Goal: Register for event/course

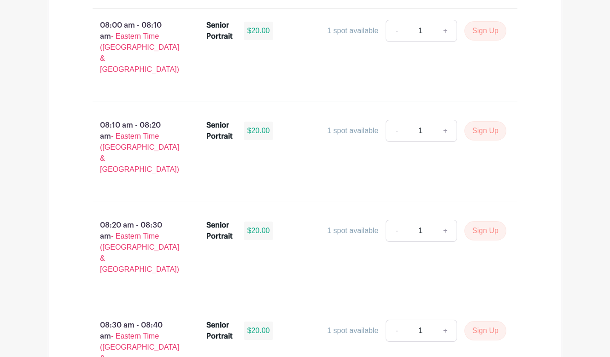
scroll to position [700, 0]
click at [491, 321] on button "Sign Up" at bounding box center [485, 330] width 42 height 19
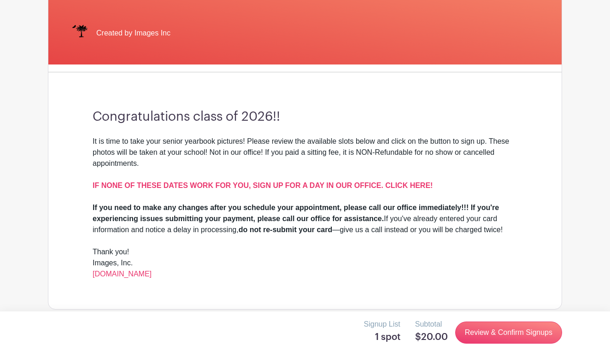
scroll to position [198, 0]
click at [520, 339] on link "Review & Confirm Signups" at bounding box center [508, 333] width 107 height 22
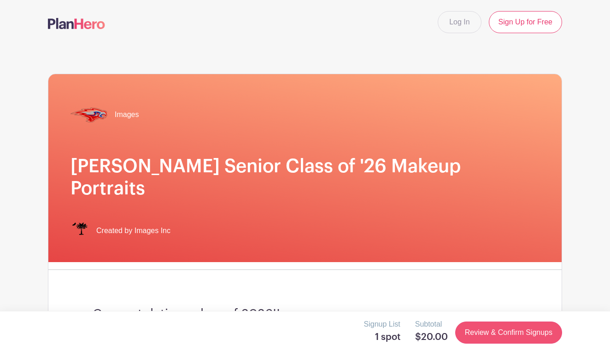
click at [511, 336] on link "Review & Confirm Signups" at bounding box center [508, 333] width 107 height 22
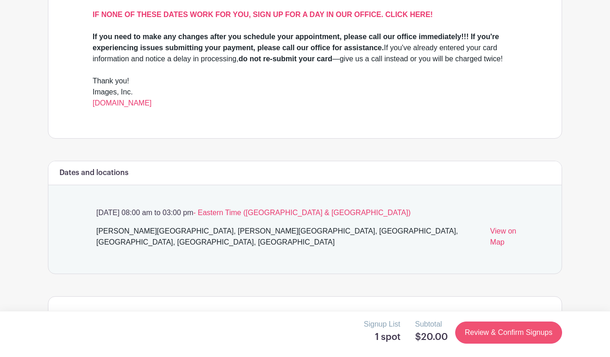
scroll to position [371, 0]
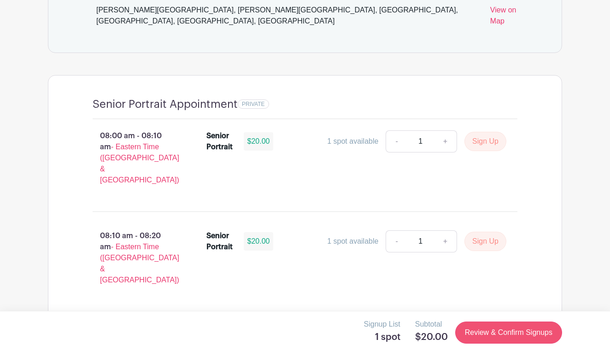
click at [492, 336] on link "Review & Confirm Signups" at bounding box center [508, 333] width 107 height 22
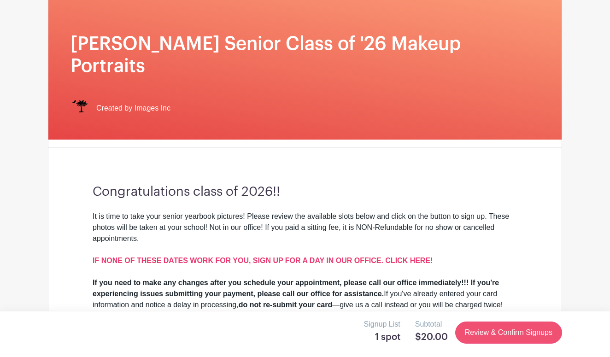
scroll to position [0, 0]
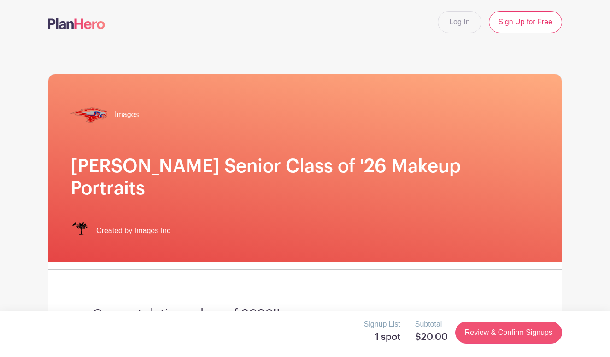
click at [492, 336] on link "Review & Confirm Signups" at bounding box center [508, 333] width 107 height 22
click at [523, 22] on link "Sign Up for Free" at bounding box center [525, 22] width 73 height 22
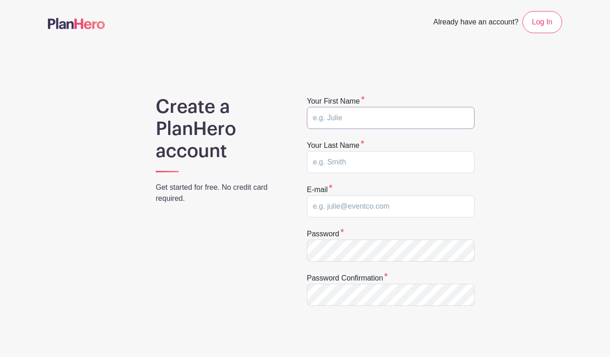
click at [432, 122] on input "text" at bounding box center [391, 118] width 168 height 22
type input "C"
type input "Cate"
click at [440, 165] on input "text" at bounding box center [391, 162] width 168 height 22
type input "Horger"
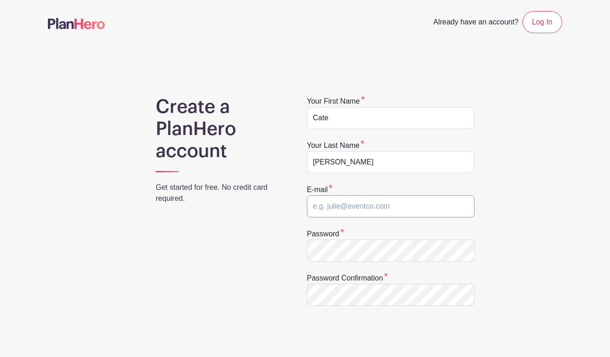
click at [437, 204] on input "email" at bounding box center [391, 206] width 168 height 22
type input "catehorger@gmail.com"
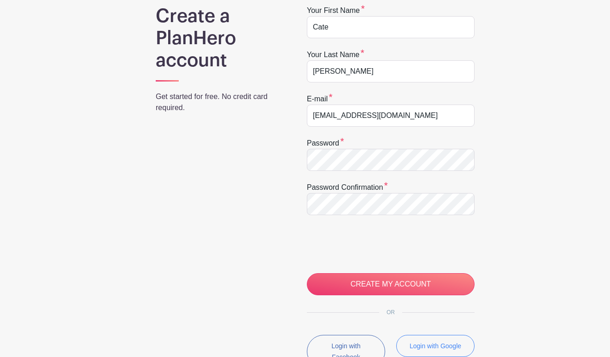
scroll to position [99, 0]
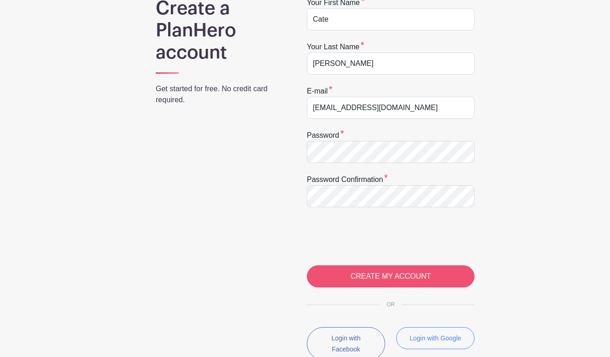
click at [365, 280] on input "CREATE MY ACCOUNT" at bounding box center [391, 276] width 168 height 22
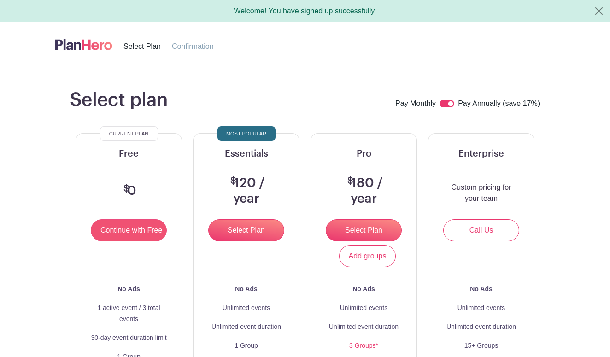
click at [136, 231] on input "Continue with Free" at bounding box center [129, 230] width 76 height 22
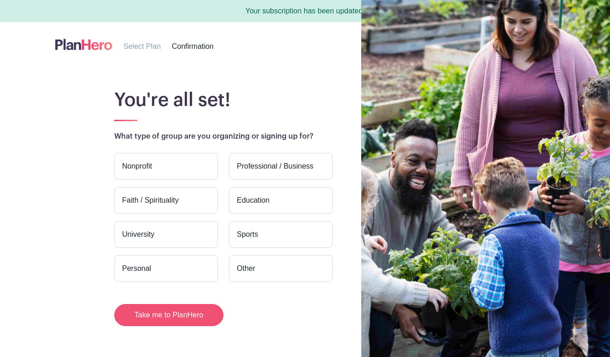
click at [200, 319] on button "Take me to PlanHero" at bounding box center [168, 315] width 109 height 22
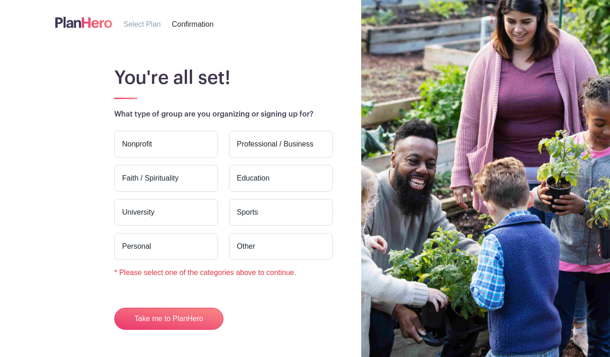
click at [190, 245] on label "Personal" at bounding box center [166, 246] width 104 height 27
click at [0, 0] on input "Personal" at bounding box center [0, 0] width 0 height 0
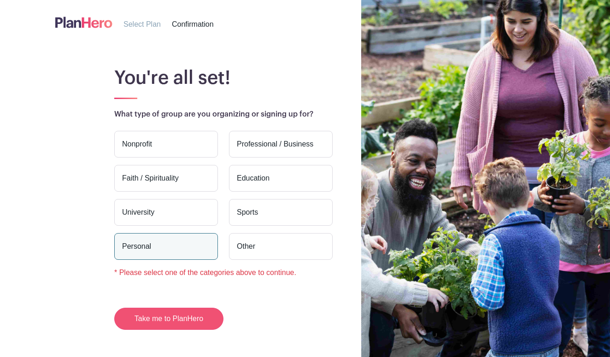
click at [193, 322] on button "Take me to PlanHero" at bounding box center [168, 319] width 109 height 22
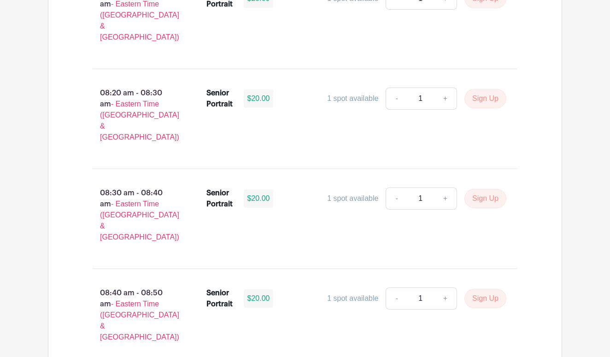
scroll to position [824, 0]
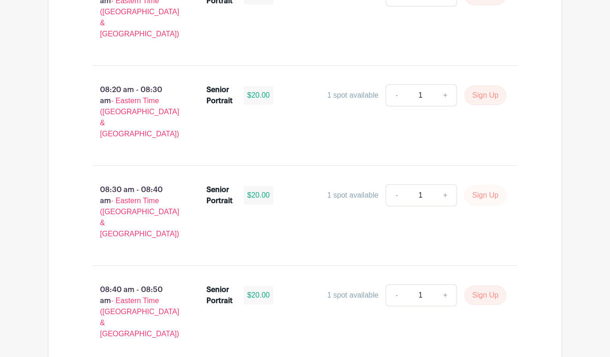
click at [486, 186] on button "Sign Up" at bounding box center [485, 195] width 42 height 19
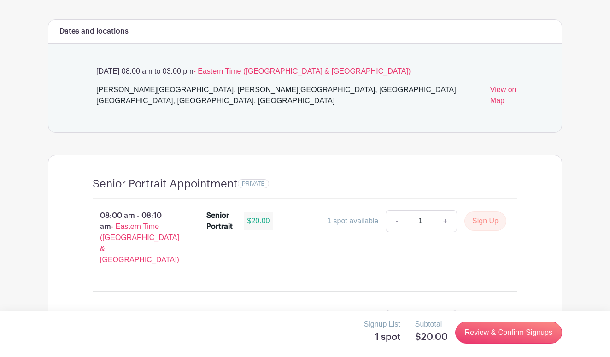
scroll to position [507, 0]
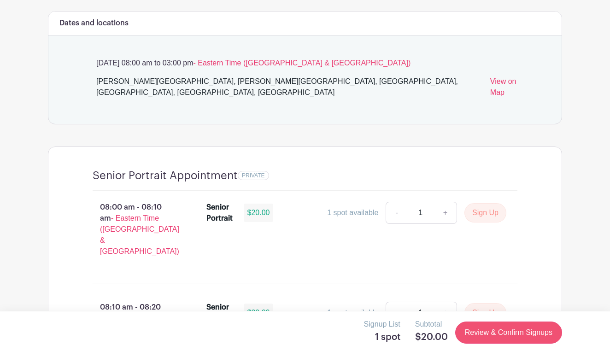
click at [503, 333] on link "Review & Confirm Signups" at bounding box center [508, 333] width 107 height 22
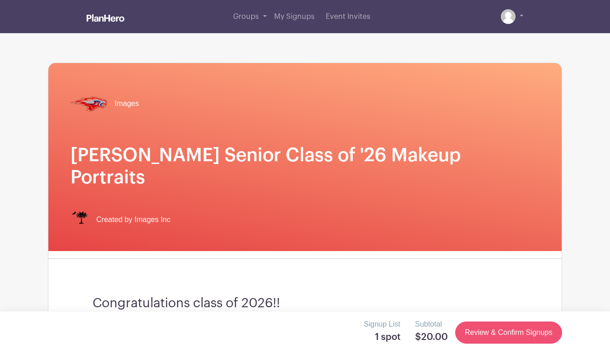
click at [503, 333] on link "Review & Confirm Signups" at bounding box center [508, 333] width 107 height 22
click at [506, 335] on link "Review & Confirm Signups" at bounding box center [508, 333] width 107 height 22
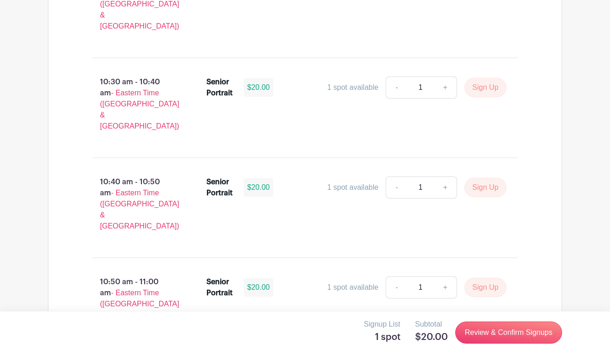
scroll to position [2087, 0]
